Goal: Navigation & Orientation: Understand site structure

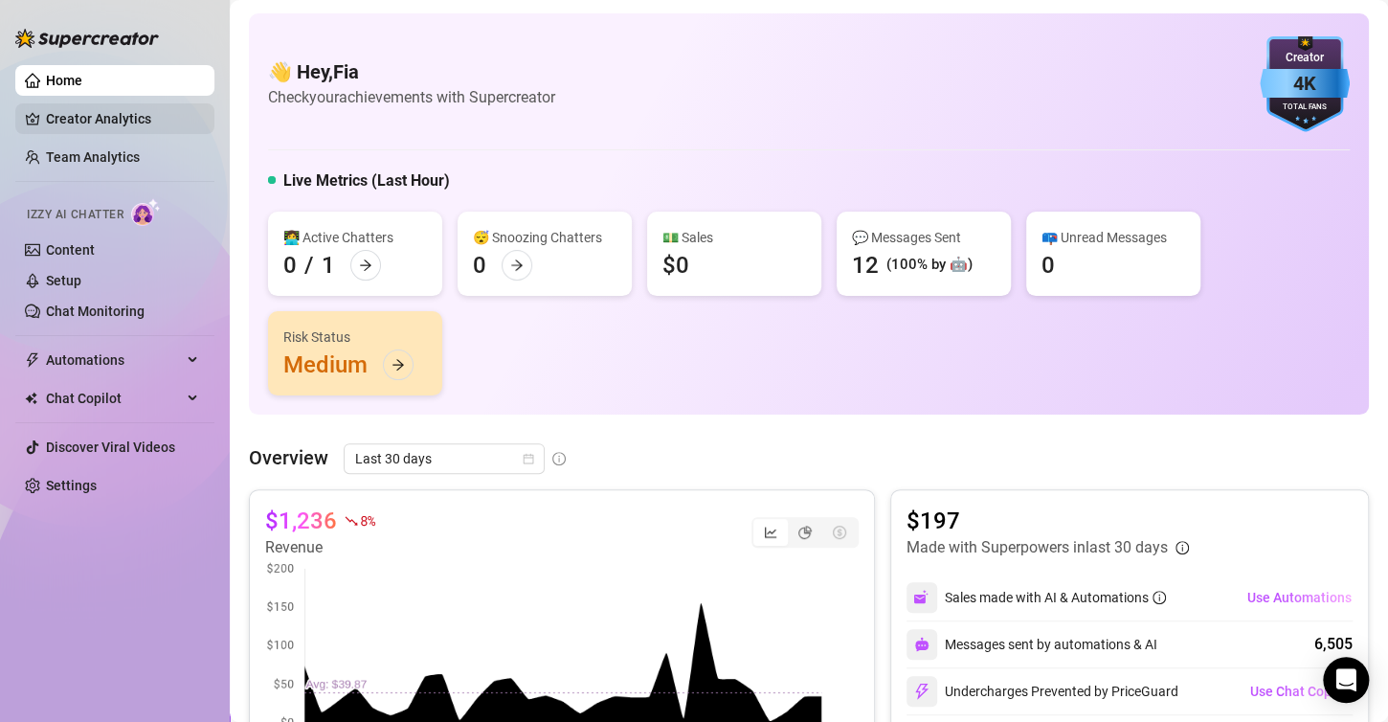
click at [114, 123] on link "Creator Analytics" at bounding box center [122, 118] width 153 height 31
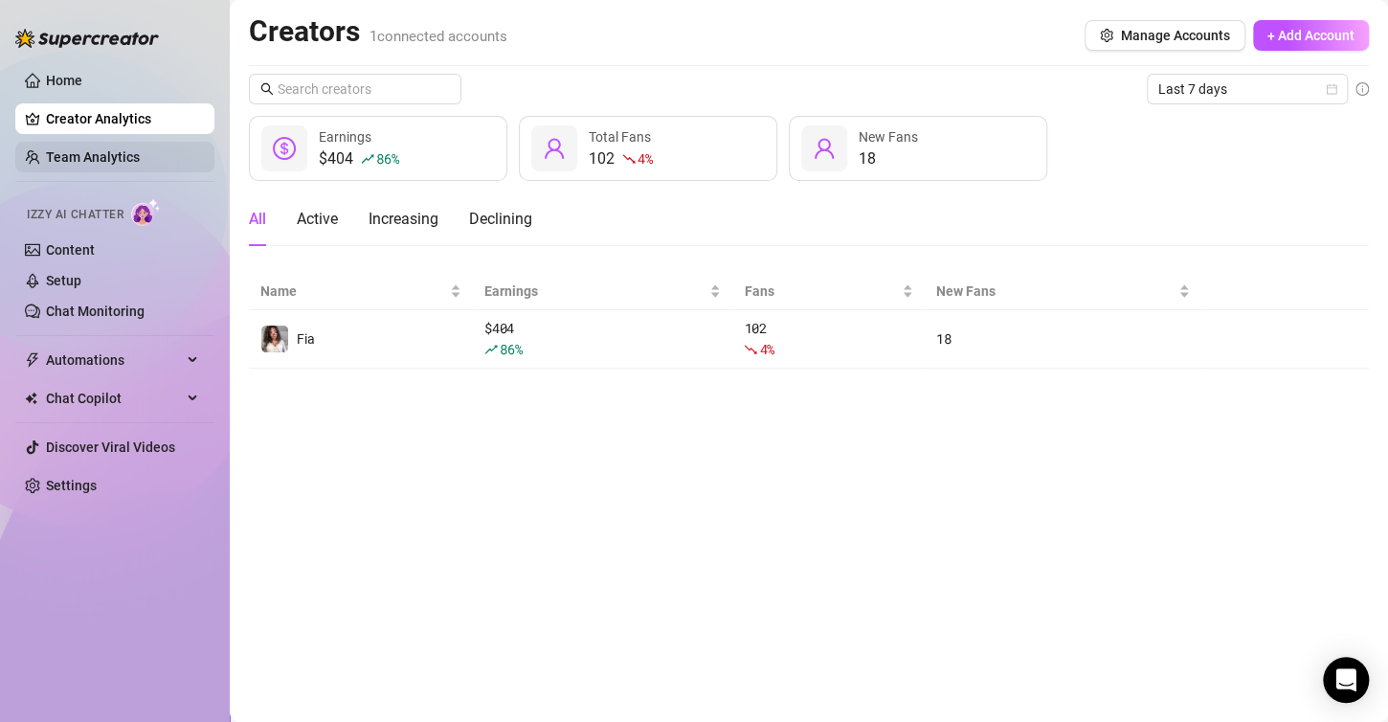
click at [49, 165] on link "Team Analytics" at bounding box center [93, 156] width 94 height 15
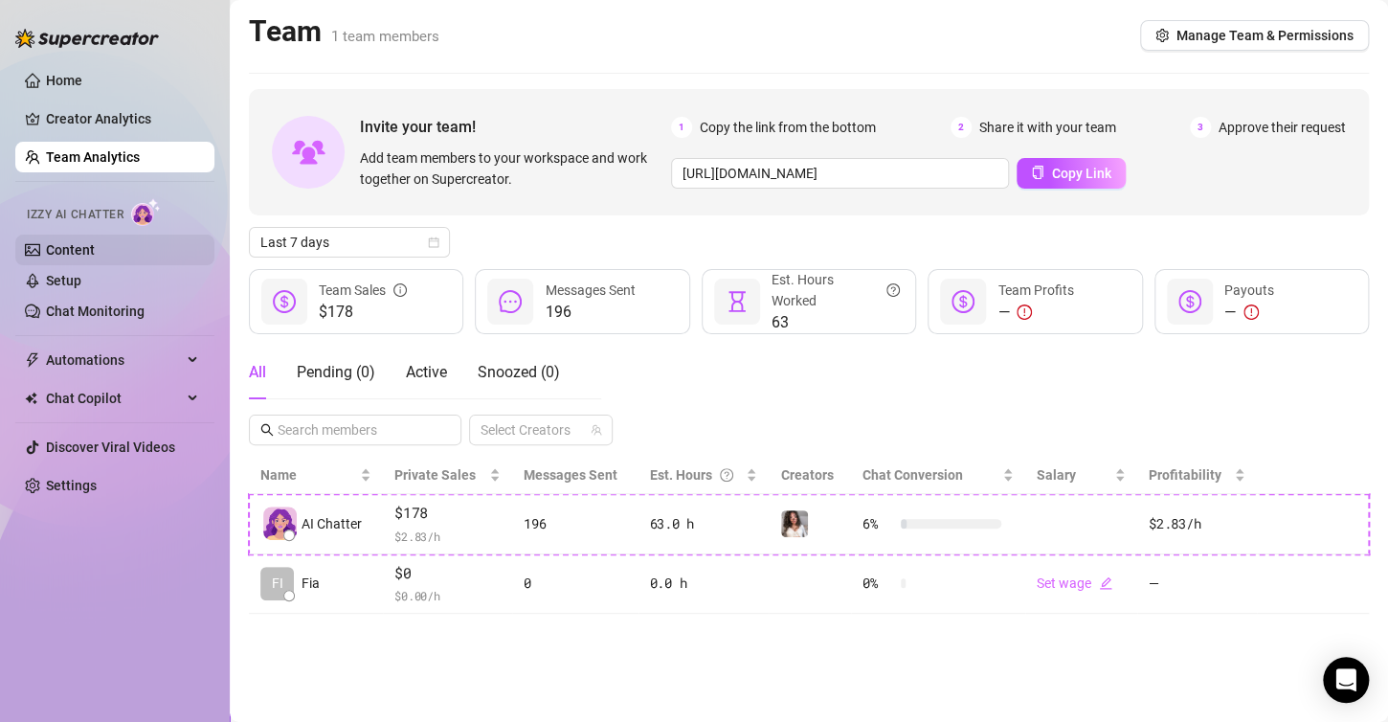
click at [95, 257] on link "Content" at bounding box center [70, 249] width 49 height 15
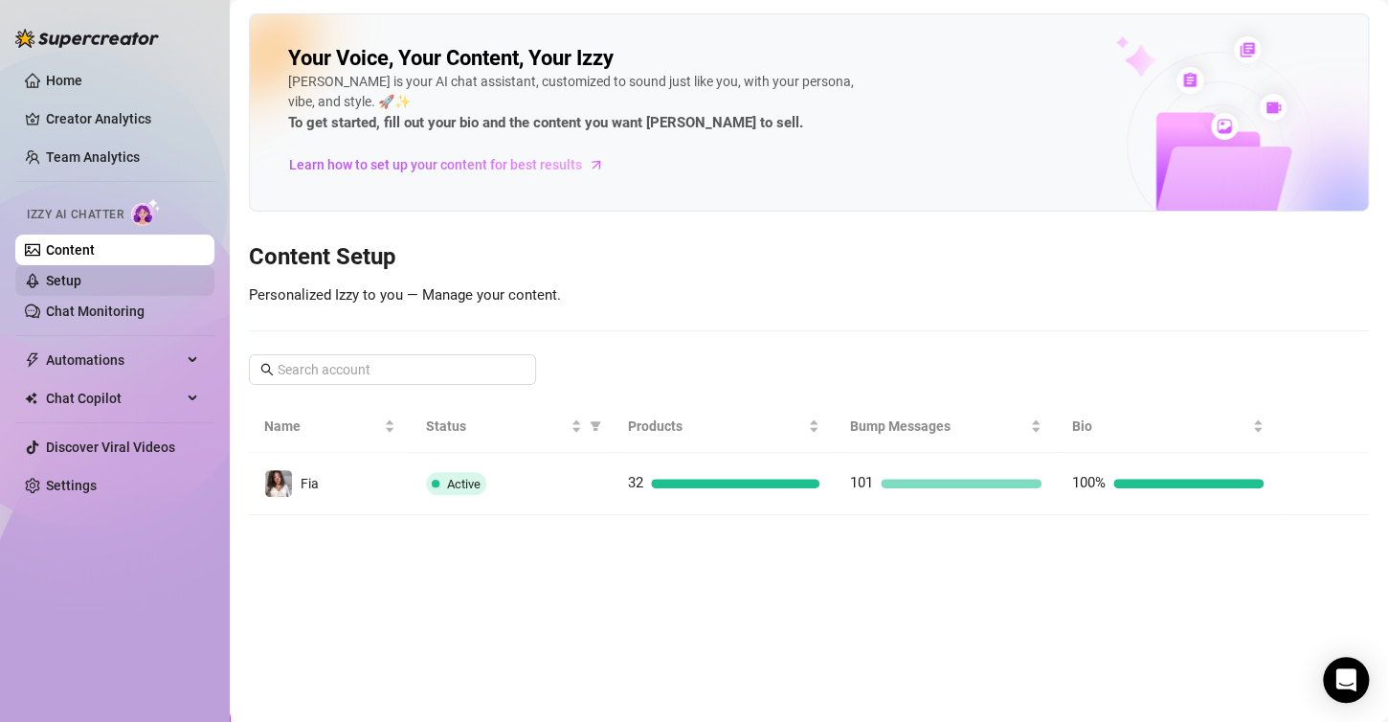
click at [81, 288] on link "Setup" at bounding box center [63, 280] width 35 height 15
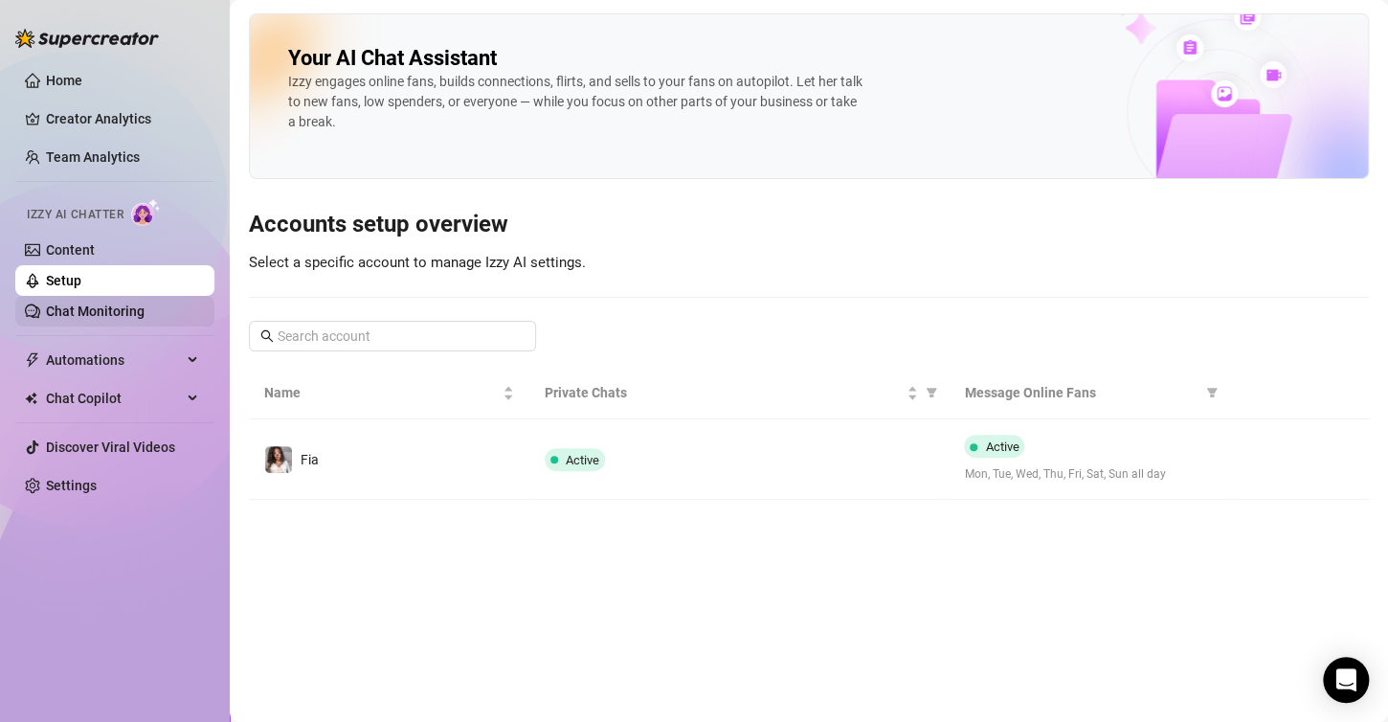
click at [133, 310] on link "Chat Monitoring" at bounding box center [95, 310] width 99 height 15
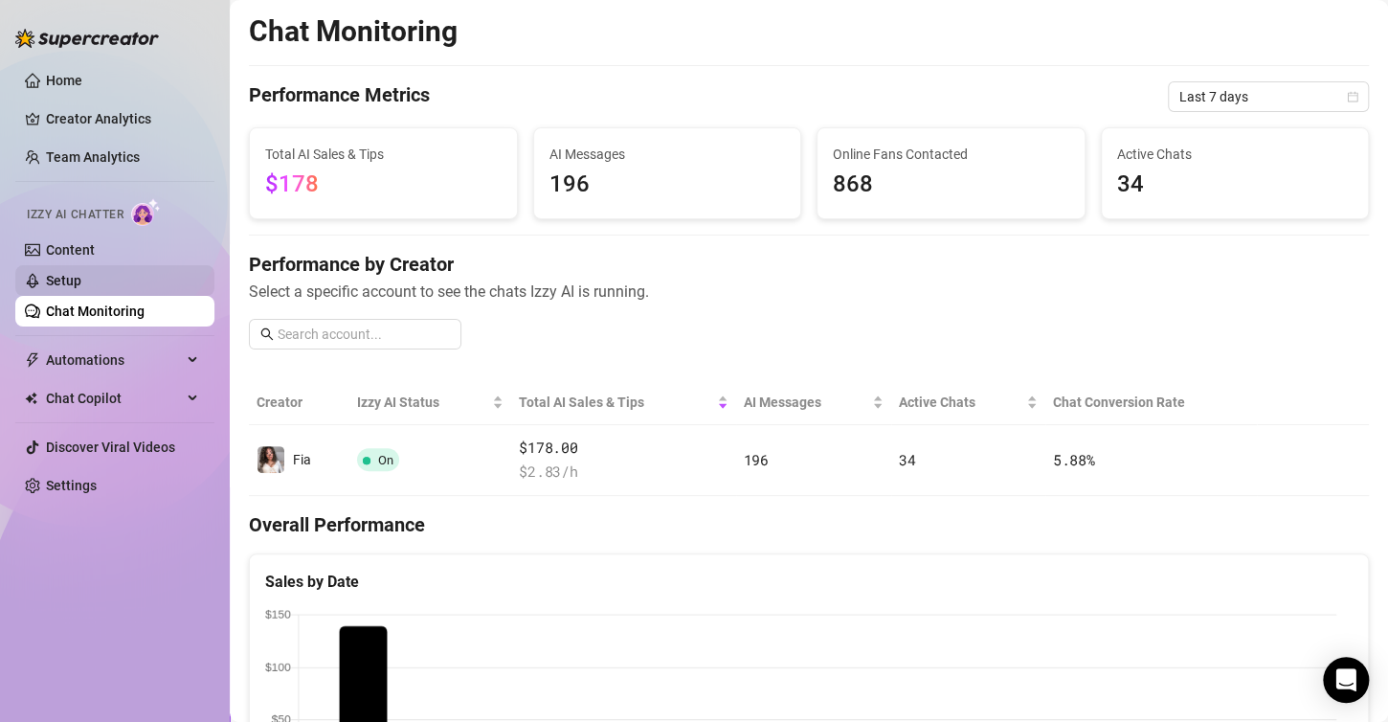
click at [81, 273] on link "Setup" at bounding box center [63, 280] width 35 height 15
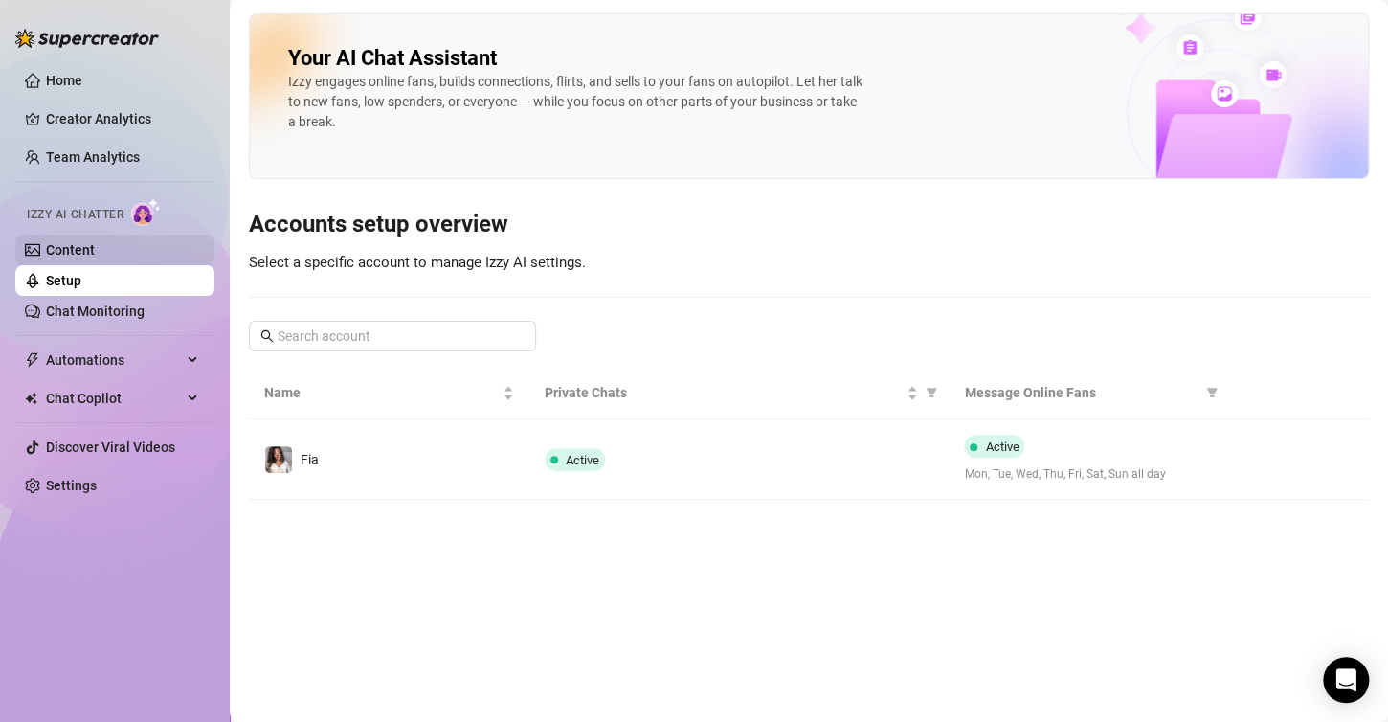
click at [95, 253] on link "Content" at bounding box center [70, 249] width 49 height 15
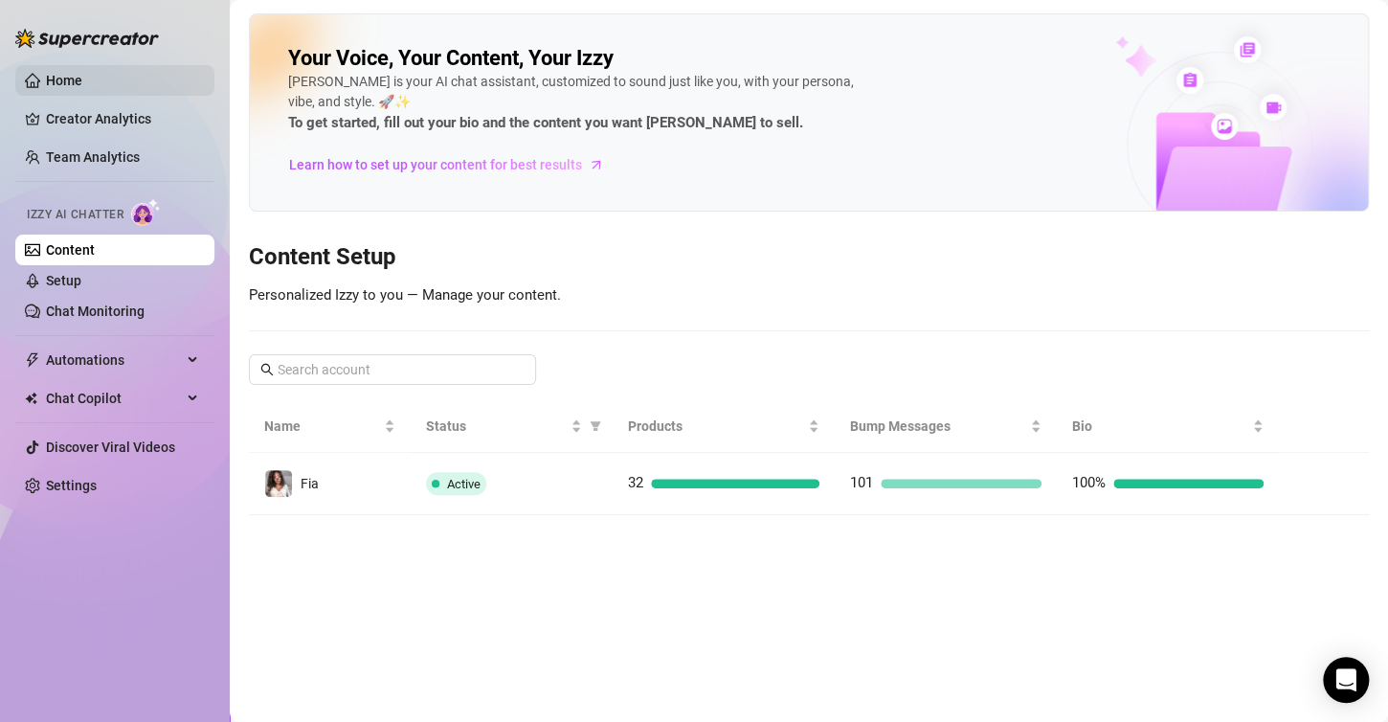
click at [82, 74] on link "Home" at bounding box center [64, 80] width 36 height 15
